Goal: Find specific page/section: Find specific page/section

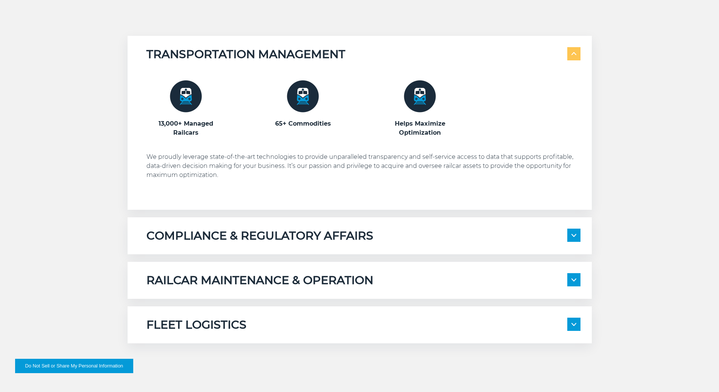
scroll to position [493, 0]
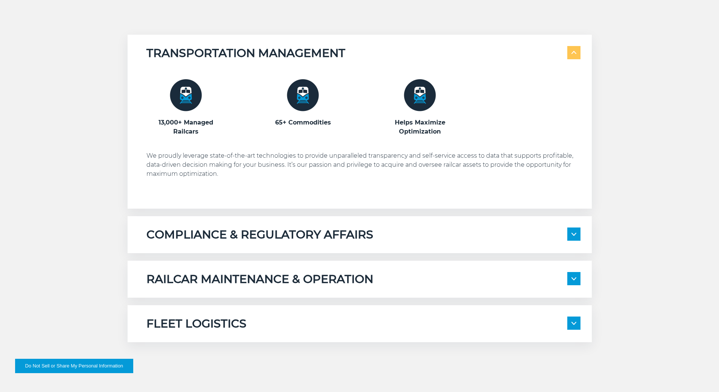
click at [575, 53] on img at bounding box center [574, 52] width 5 height 3
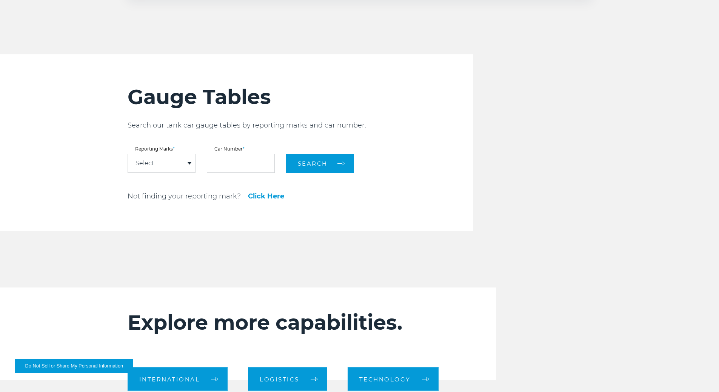
scroll to position [702, 0]
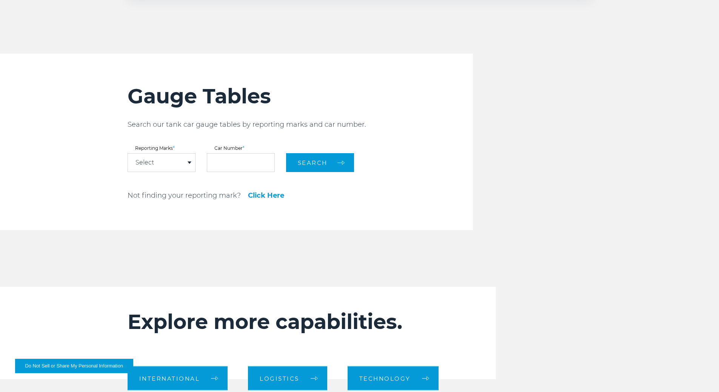
click at [180, 162] on div "Select" at bounding box center [161, 163] width 67 height 18
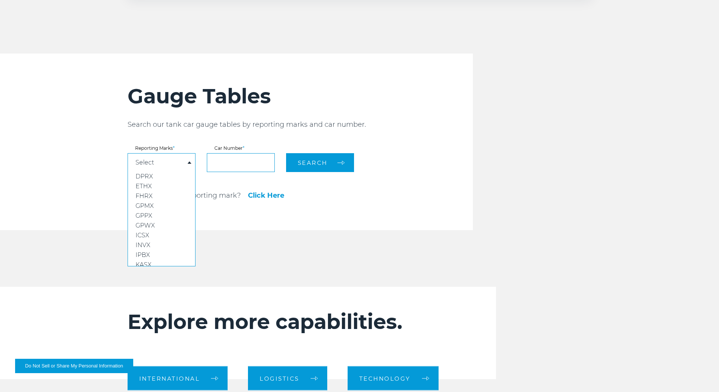
click at [241, 160] on input "text" at bounding box center [241, 162] width 68 height 19
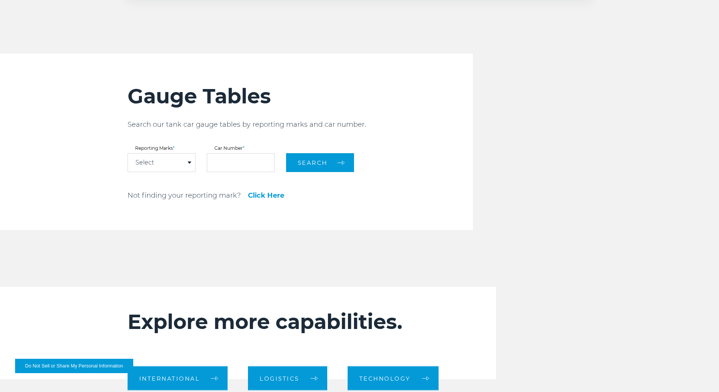
click at [378, 145] on div "Gauge Tables Search our tank car gauge tables by reporting marks and car number…" at bounding box center [301, 142] width 346 height 177
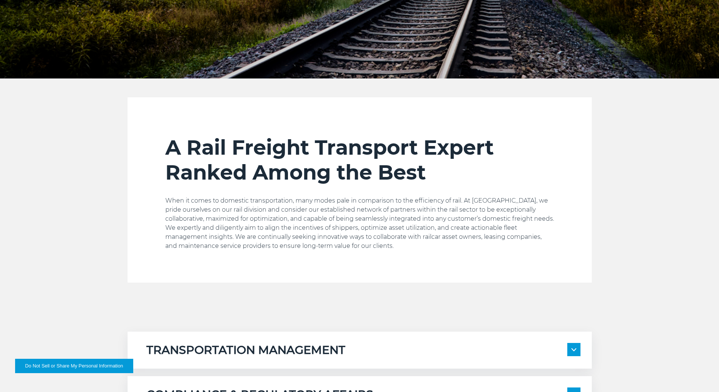
scroll to position [0, 0]
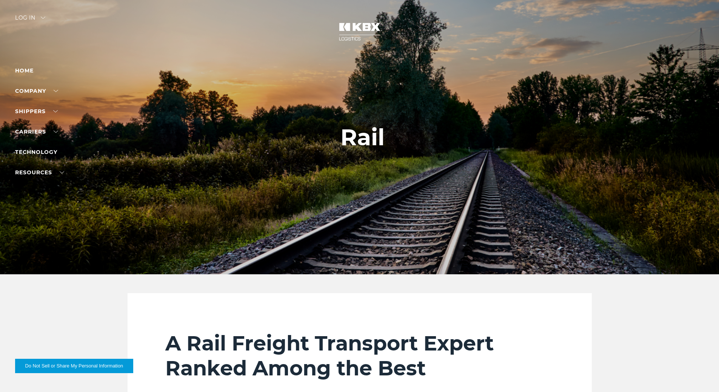
click at [120, 314] on div "A Rail Freight Transport Expert Ranked Among the Best When it comes to domestic…" at bounding box center [359, 385] width 719 height 185
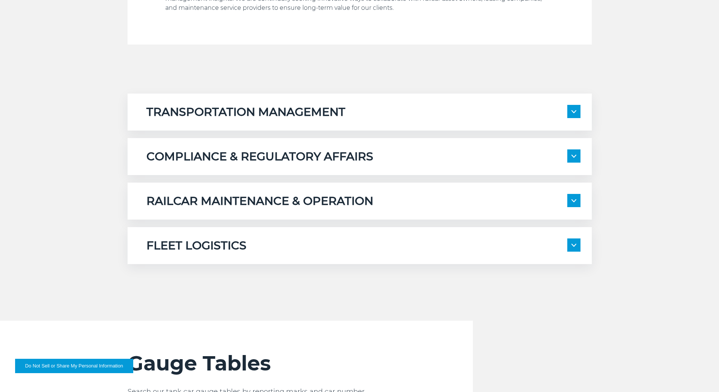
scroll to position [435, 0]
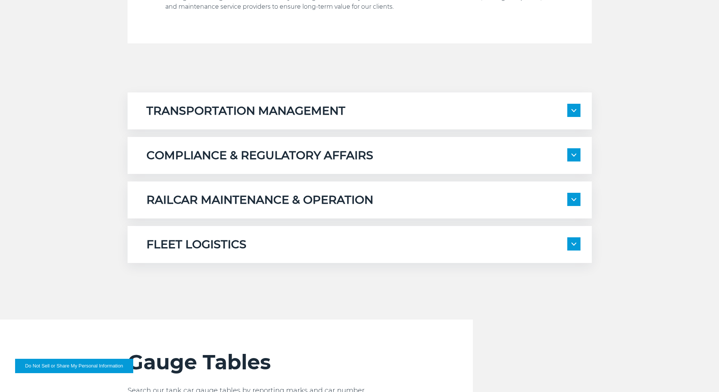
click at [573, 110] on img at bounding box center [574, 110] width 5 height 3
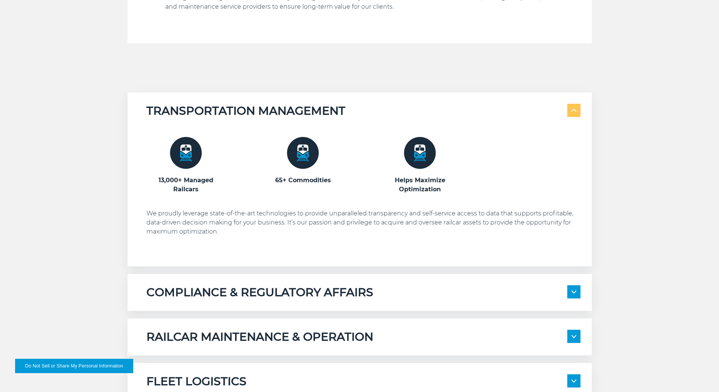
click at [573, 110] on img at bounding box center [574, 110] width 5 height 3
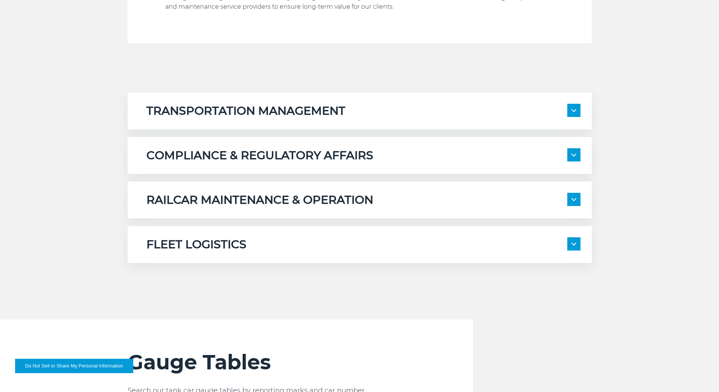
click at [569, 157] on span at bounding box center [574, 154] width 13 height 13
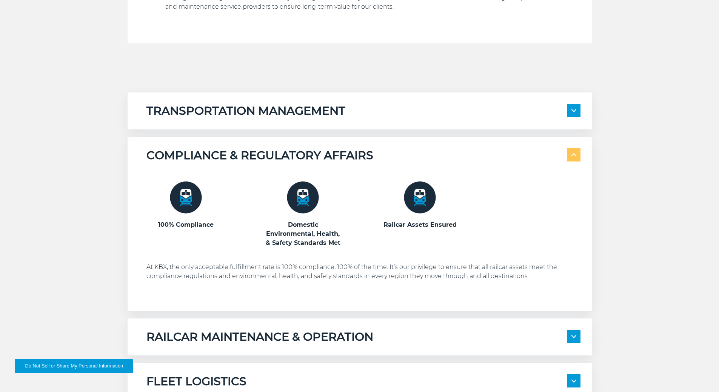
click at [571, 158] on span at bounding box center [574, 154] width 13 height 13
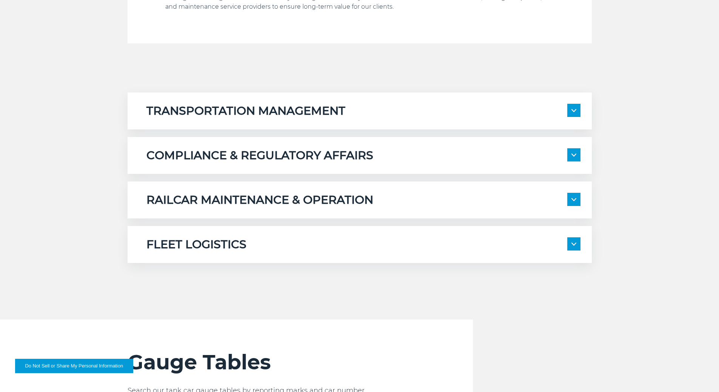
click at [570, 198] on span at bounding box center [574, 199] width 13 height 13
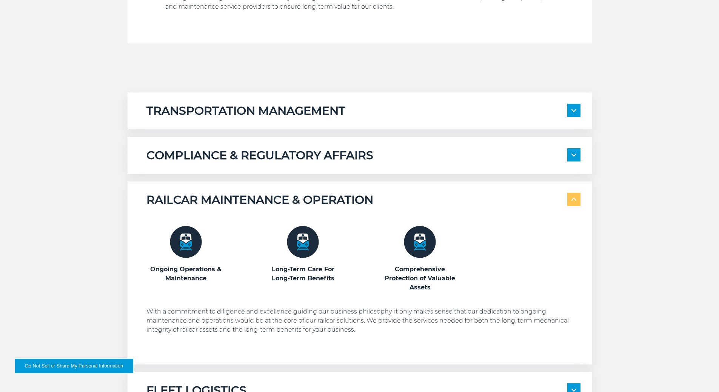
click at [572, 203] on span at bounding box center [574, 199] width 13 height 13
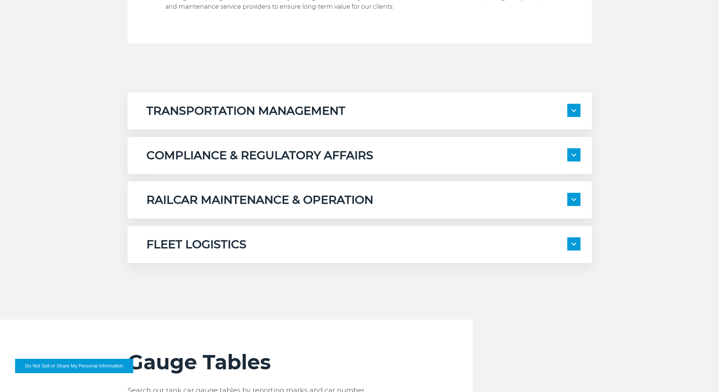
click at [573, 241] on span at bounding box center [574, 244] width 13 height 13
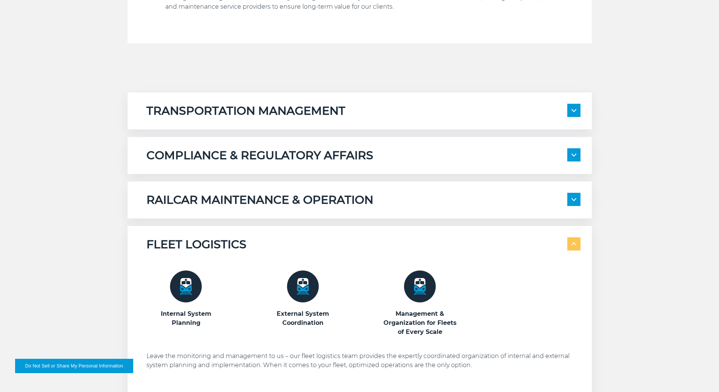
click at [575, 245] on img at bounding box center [574, 244] width 5 height 3
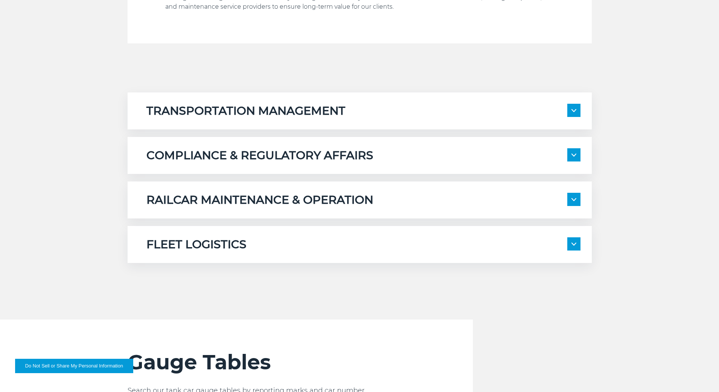
click at [63, 136] on div "TRANSPORTATION MANAGEMENT 13,000+ Managed Railcars 65+ Commodities" at bounding box center [359, 178] width 719 height 171
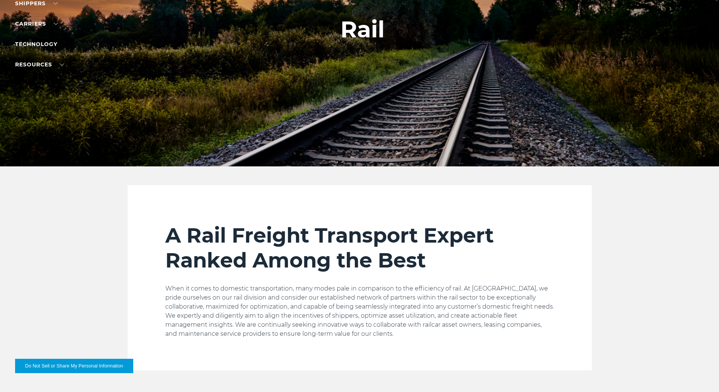
scroll to position [0, 0]
